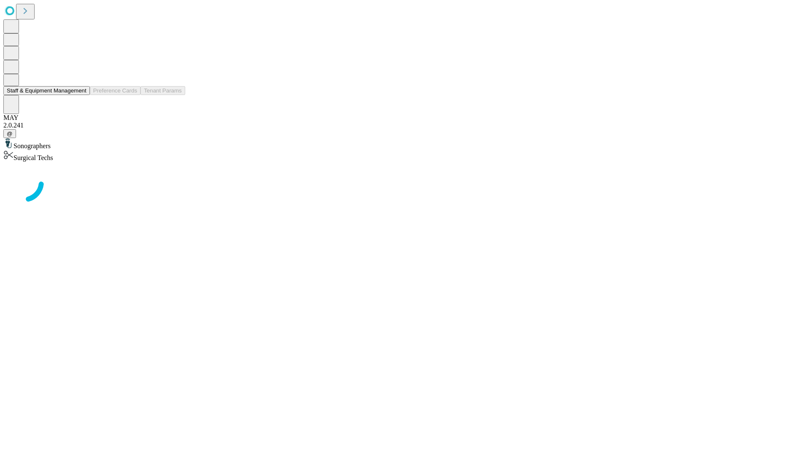
click at [81, 95] on button "Staff & Equipment Management" at bounding box center [46, 90] width 86 height 9
